Goal: Transaction & Acquisition: Subscribe to service/newsletter

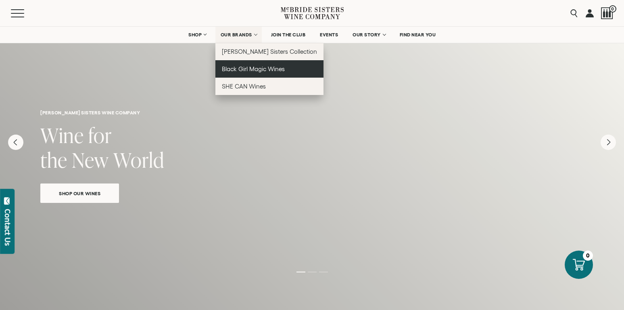
click at [252, 67] on span "Black Girl Magic Wines" at bounding box center [253, 68] width 63 height 7
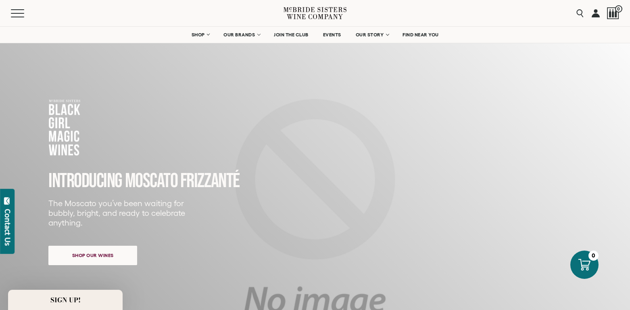
click at [240, 35] on div "Close dialog Discover Our Collections Join our community to receive exclusive u…" at bounding box center [315, 155] width 630 height 310
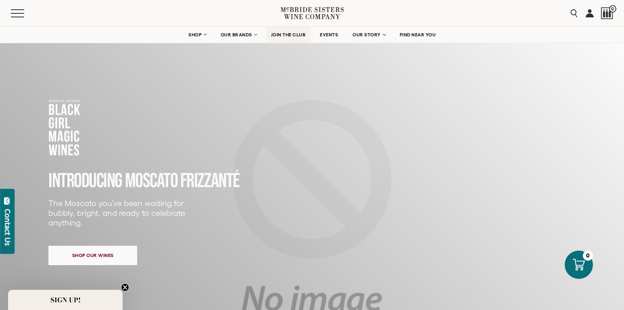
click at [283, 34] on span "JOIN THE CLUB" at bounding box center [288, 35] width 35 height 6
